Goal: Information Seeking & Learning: Learn about a topic

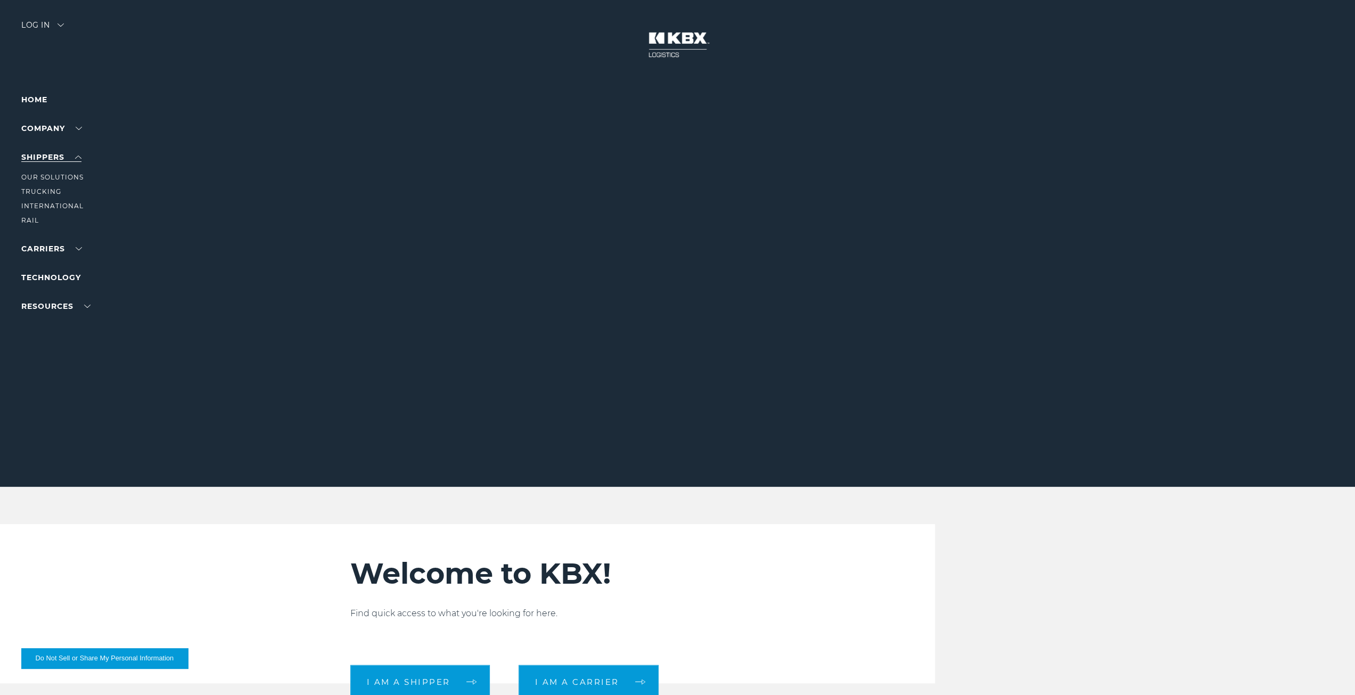
click at [79, 162] on link "SHIPPERS" at bounding box center [51, 157] width 60 height 10
click at [70, 215] on link "Technology" at bounding box center [51, 215] width 60 height 10
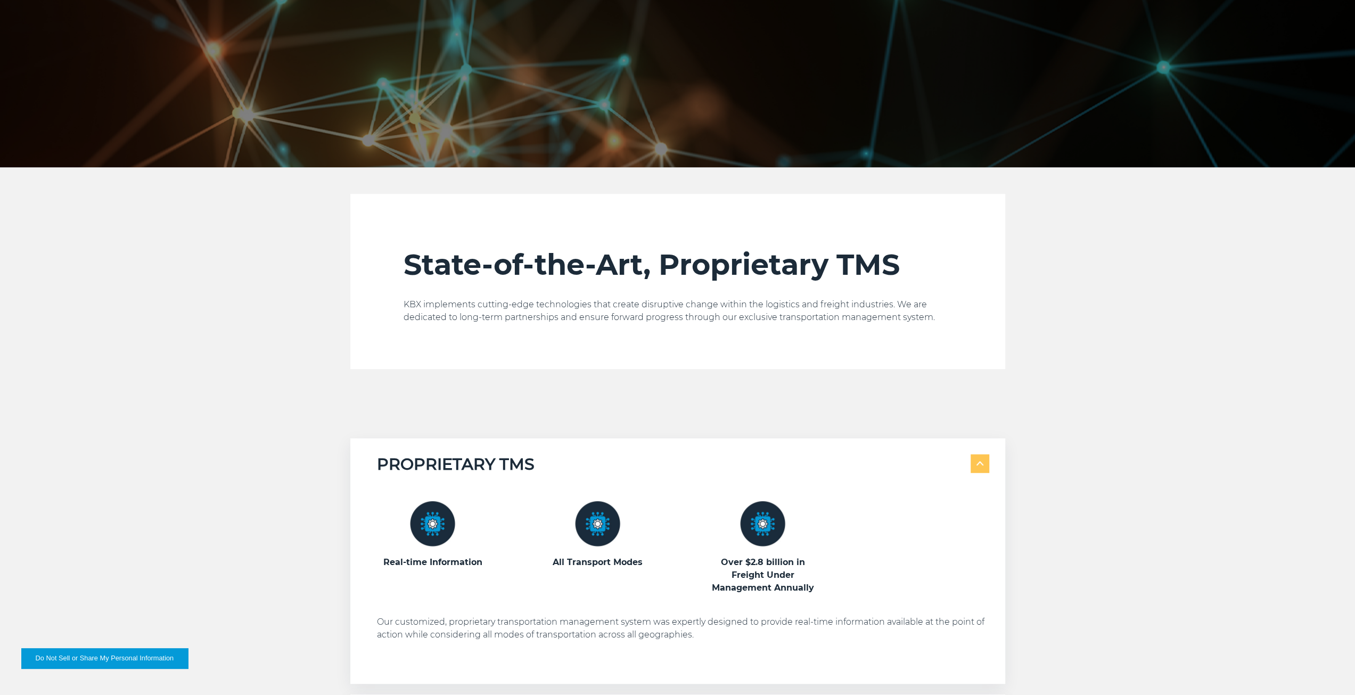
scroll to position [639, 0]
